Goal: Obtain resource: Download file/media

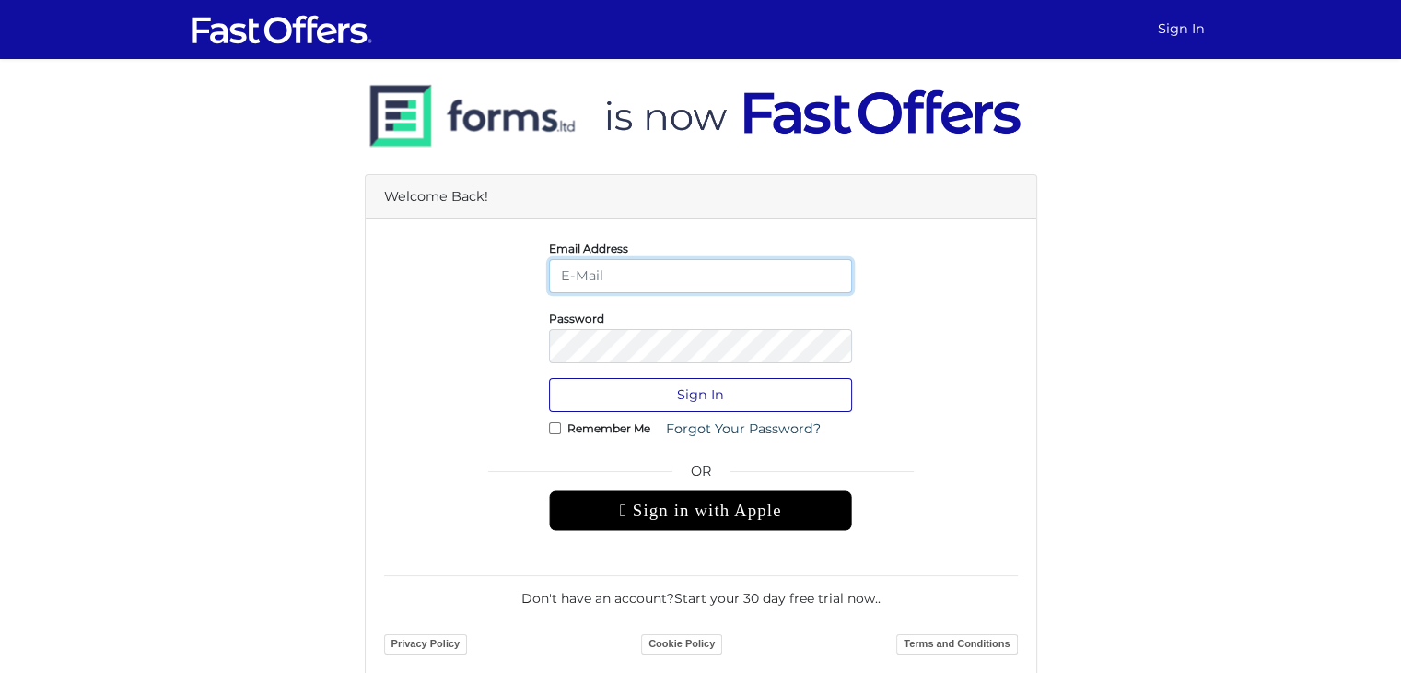
type input "stan.nevolovich@gmail.com"
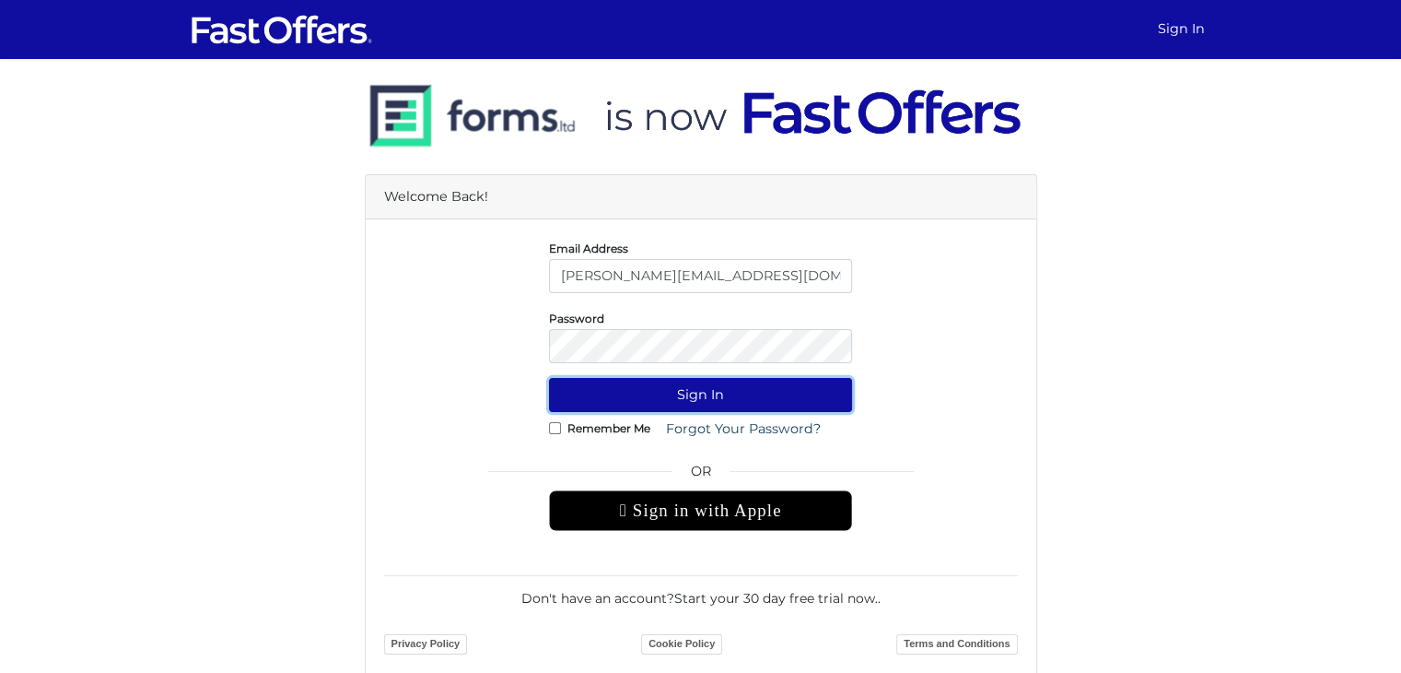
click at [656, 388] on button "Sign In" at bounding box center [700, 395] width 303 height 34
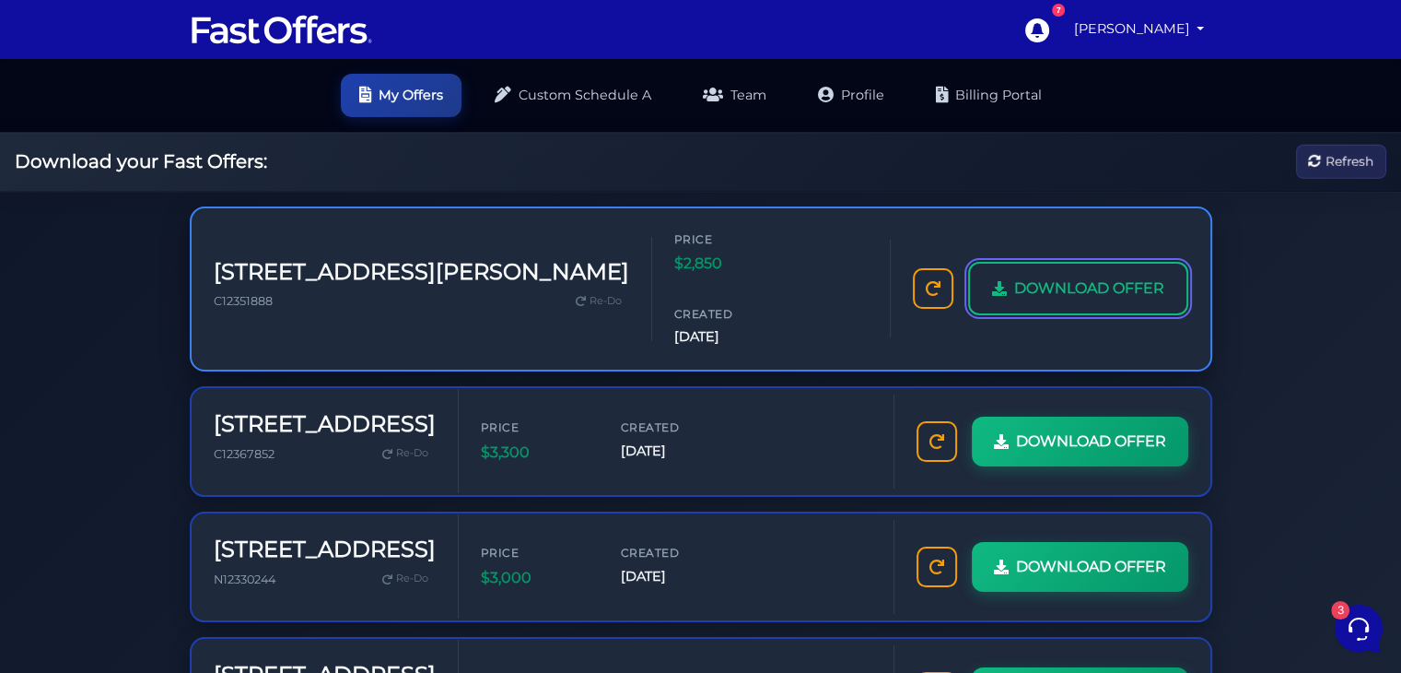
click at [1009, 275] on link "DOWNLOAD OFFER" at bounding box center [1078, 288] width 220 height 53
